Goal: Task Accomplishment & Management: Complete application form

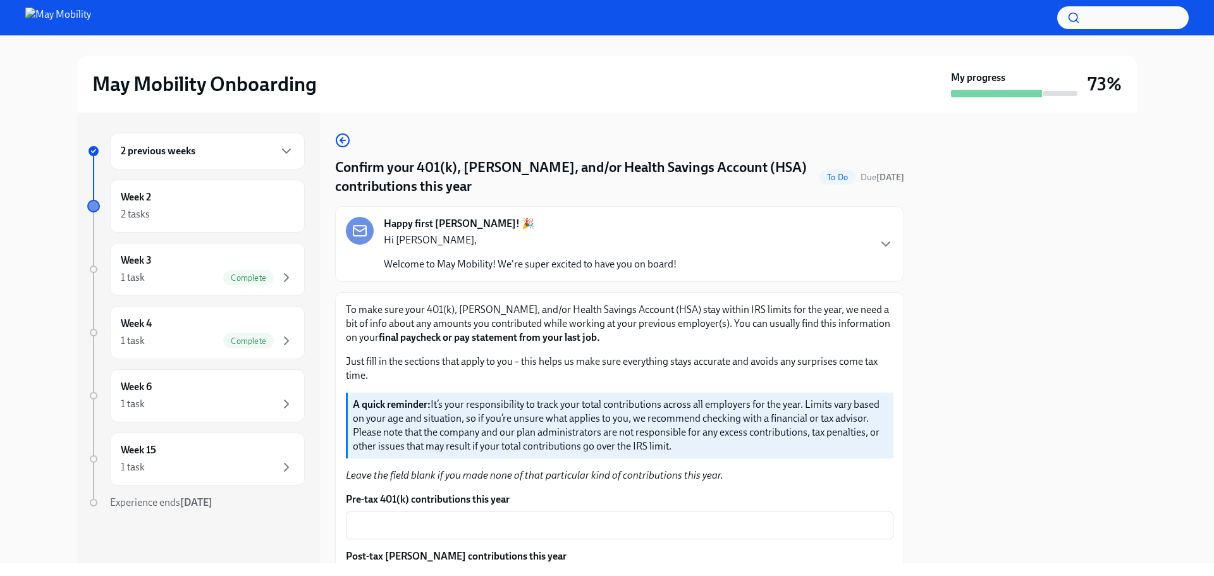
scroll to position [176, 0]
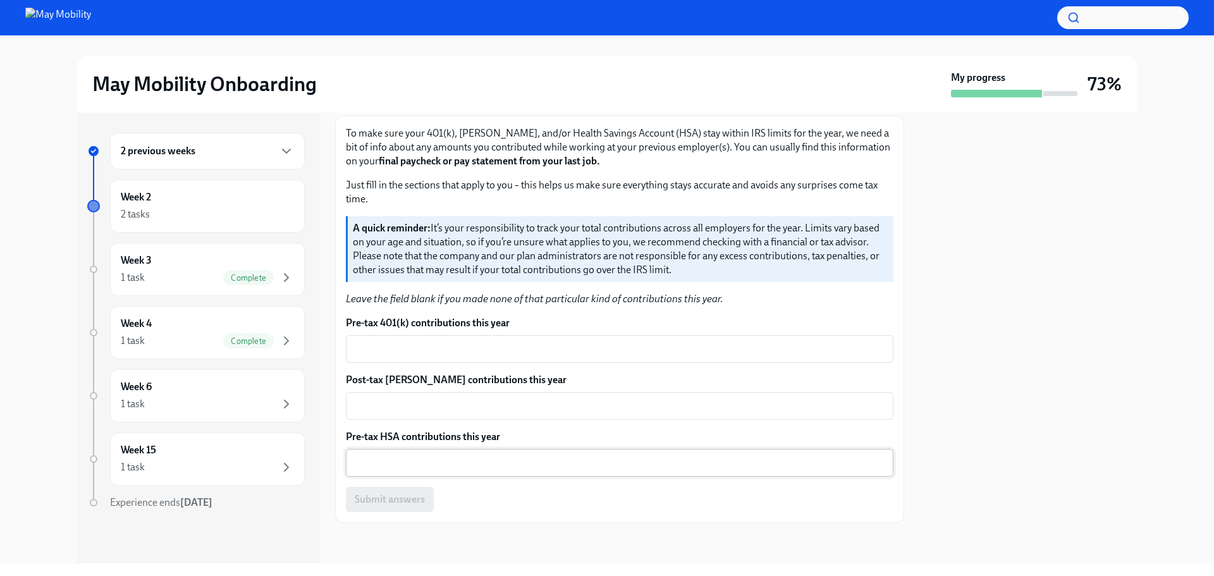
click at [409, 453] on div "x ​" at bounding box center [620, 463] width 548 height 28
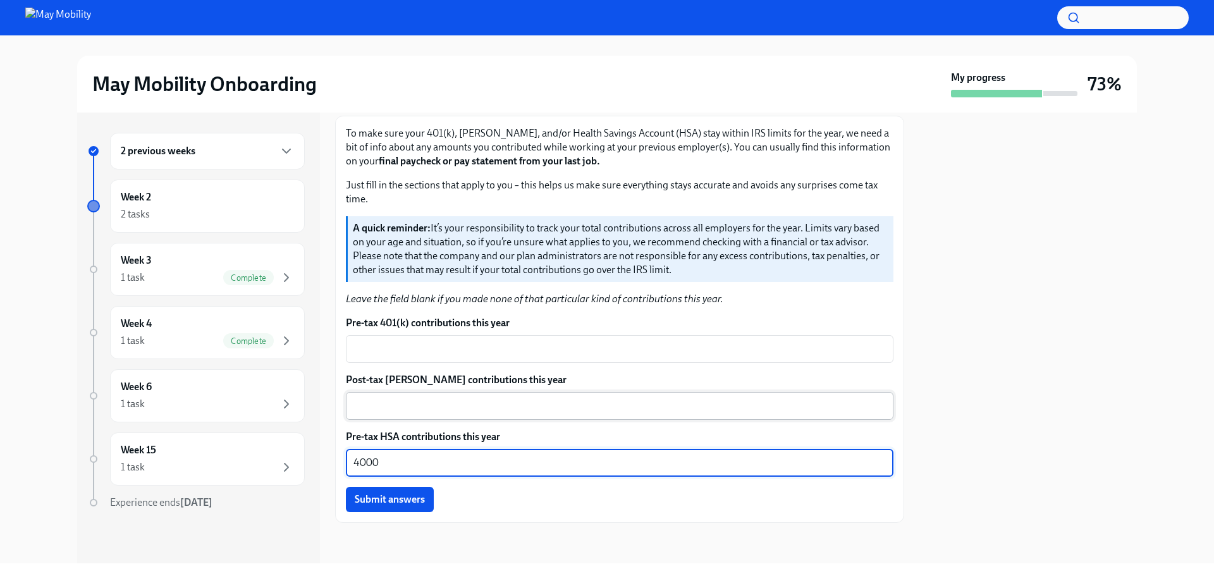
type textarea "4000"
click at [451, 403] on textarea "Post-tax [PERSON_NAME] contributions this year" at bounding box center [619, 405] width 532 height 15
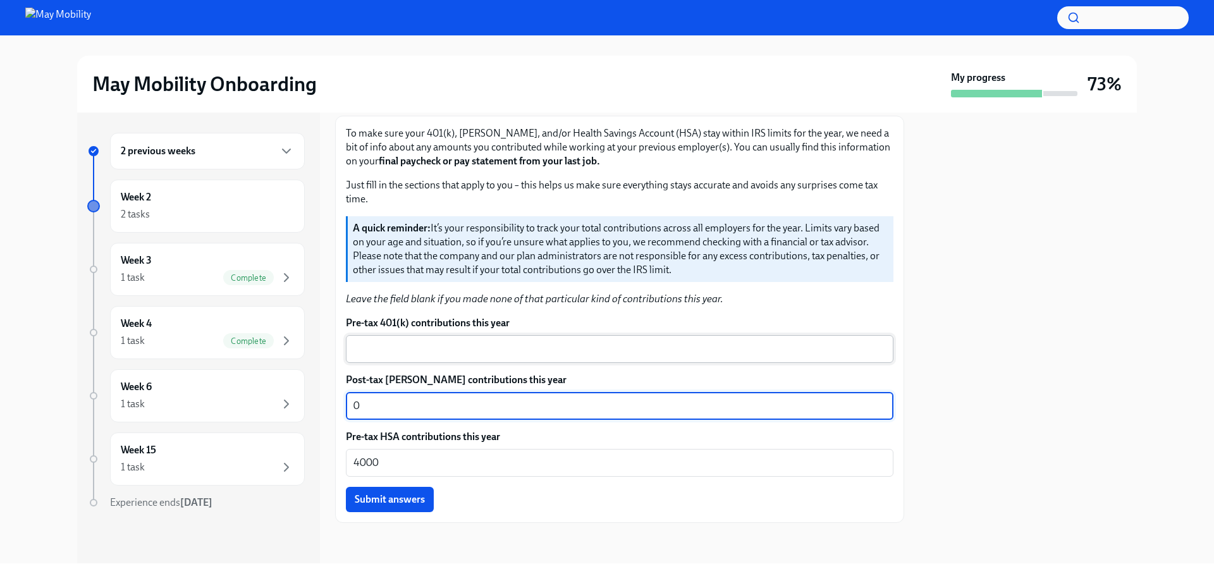
type textarea "0"
click at [430, 352] on textarea "Pre-tax 401(k) contributions this year" at bounding box center [619, 348] width 532 height 15
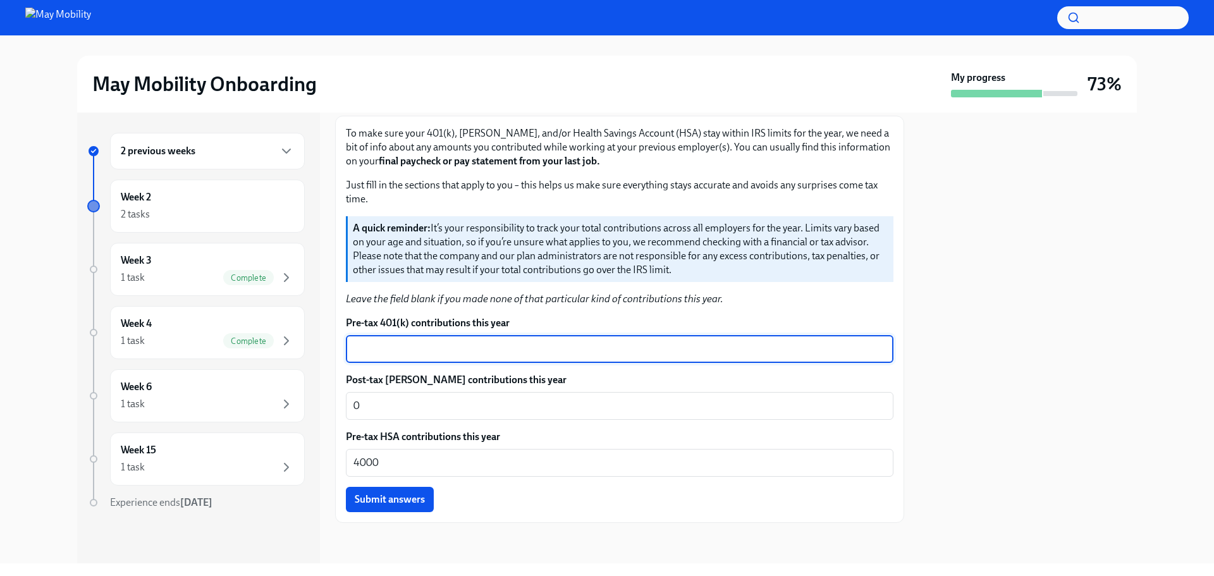
click at [389, 344] on textarea "Pre-tax 401(k) contributions this year" at bounding box center [619, 348] width 532 height 15
type textarea "7000"
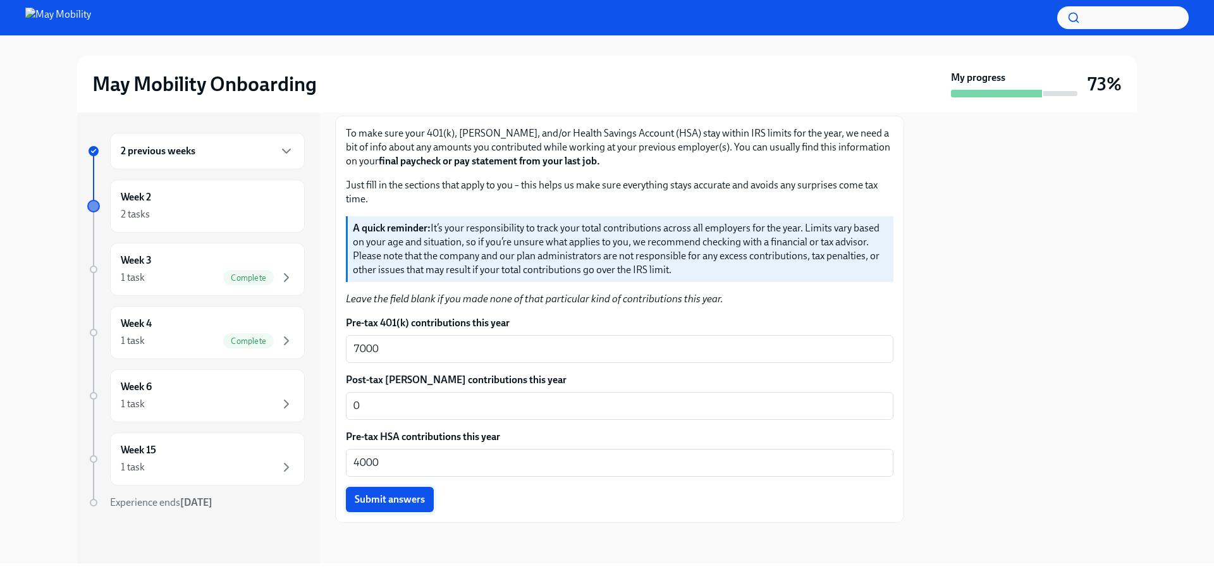
click at [391, 503] on span "Submit answers" at bounding box center [390, 499] width 70 height 13
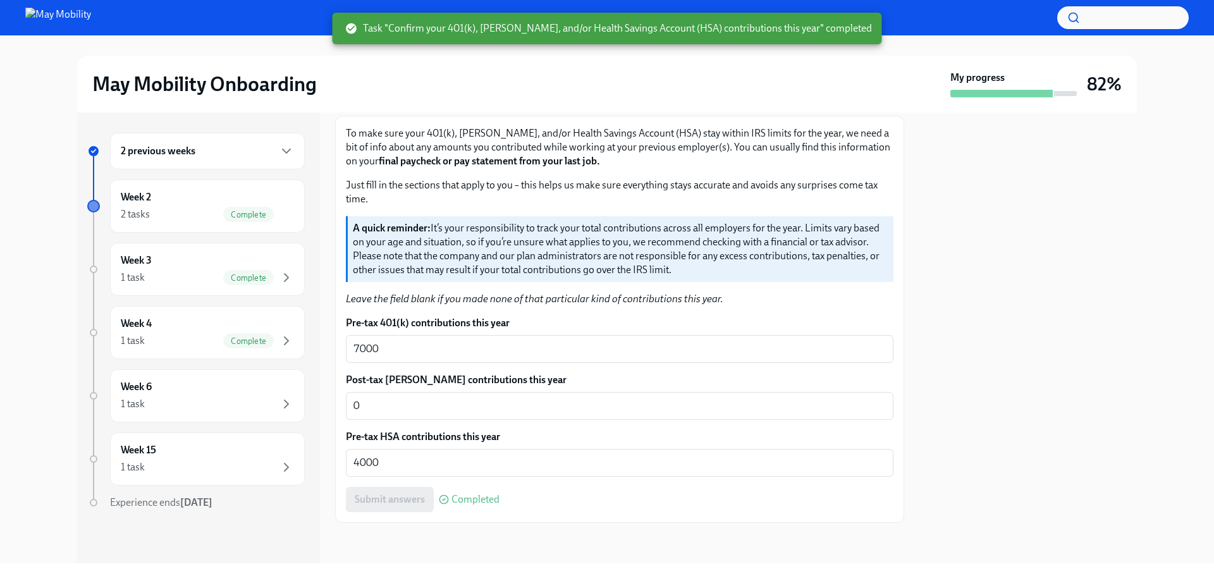
drag, startPoint x: 420, startPoint y: 543, endPoint x: 405, endPoint y: 540, distance: 14.8
click at [419, 543] on div at bounding box center [619, 543] width 569 height 40
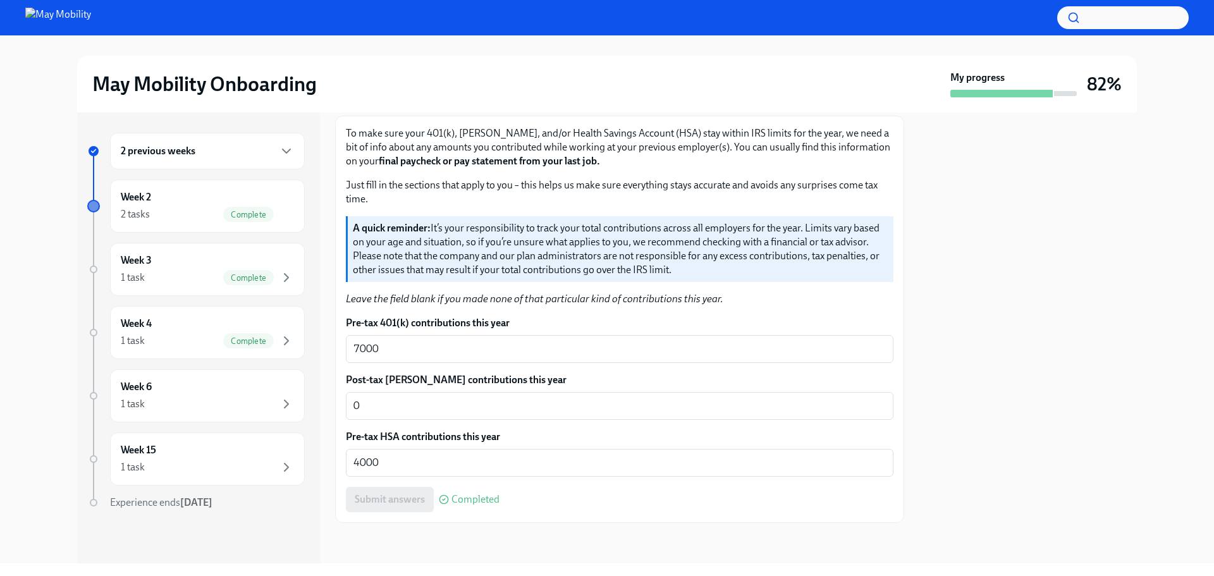
click at [1138, 189] on div "2 previous weeks Week 2 2 tasks Complete Week 3 1 task Complete Week 4 1 task C…" at bounding box center [607, 338] width 1174 height 451
click at [242, 396] on div "Week 6 1 task" at bounding box center [207, 396] width 173 height 32
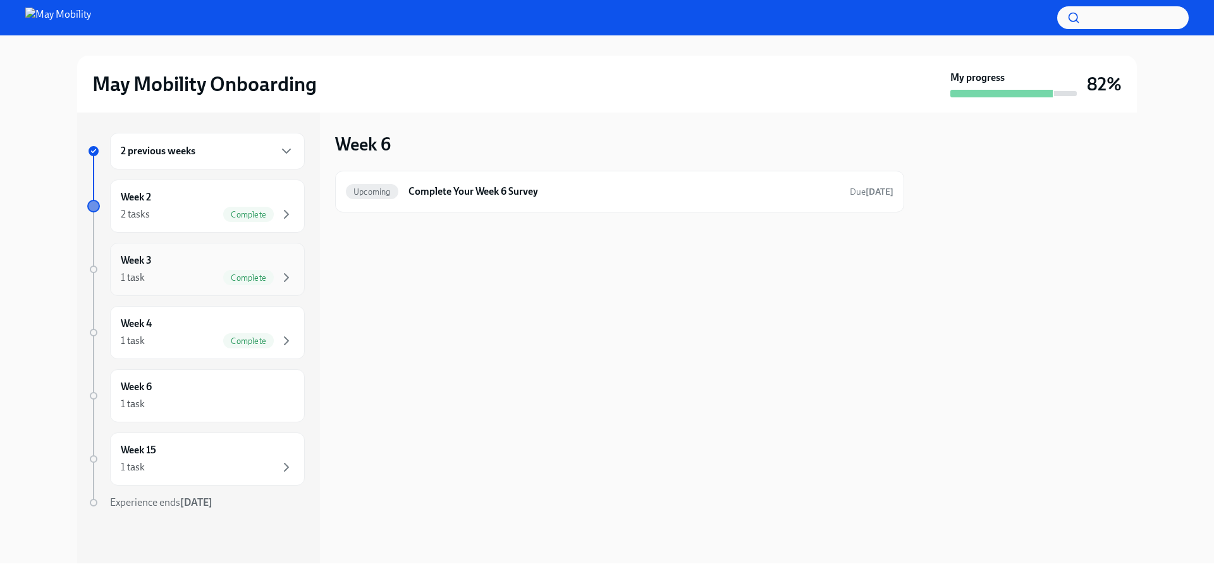
click at [228, 273] on span "Complete" at bounding box center [248, 277] width 51 height 9
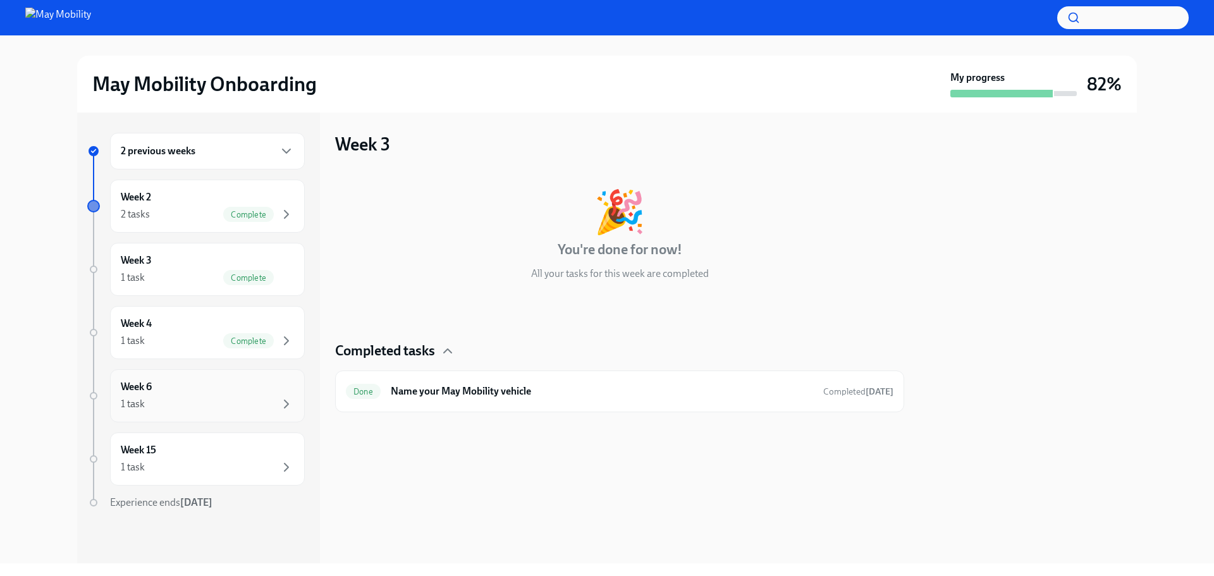
click at [252, 398] on div "1 task" at bounding box center [207, 403] width 173 height 15
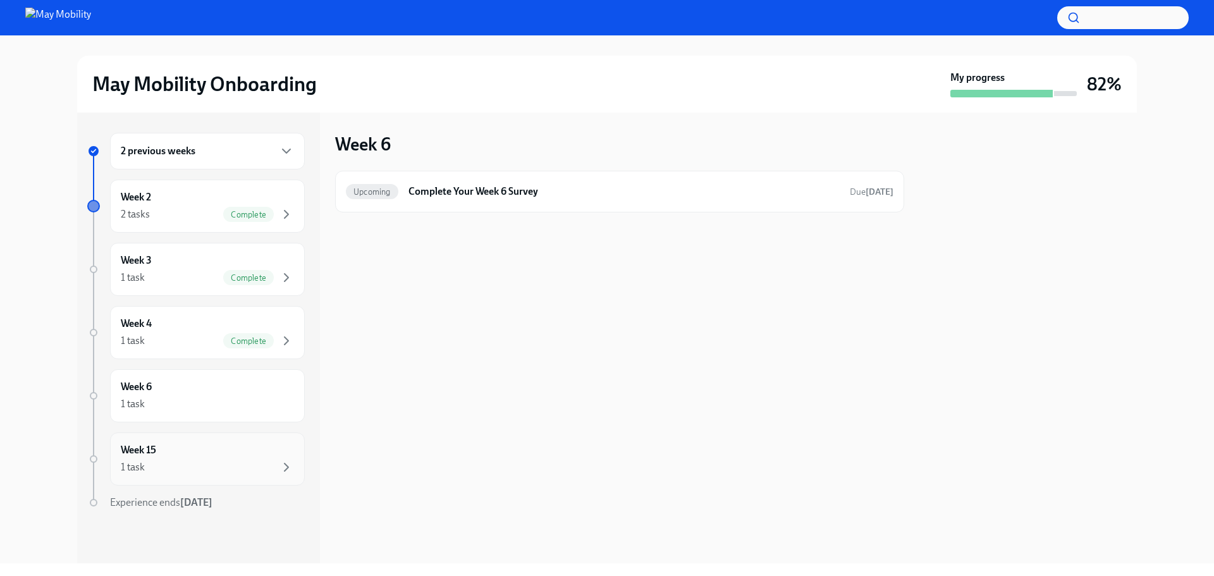
click at [245, 460] on div "1 task" at bounding box center [207, 467] width 173 height 15
click at [239, 396] on div "1 task" at bounding box center [207, 403] width 173 height 15
click at [241, 321] on div "Week 4 1 task Complete" at bounding box center [207, 333] width 173 height 32
